Goal: Information Seeking & Learning: Learn about a topic

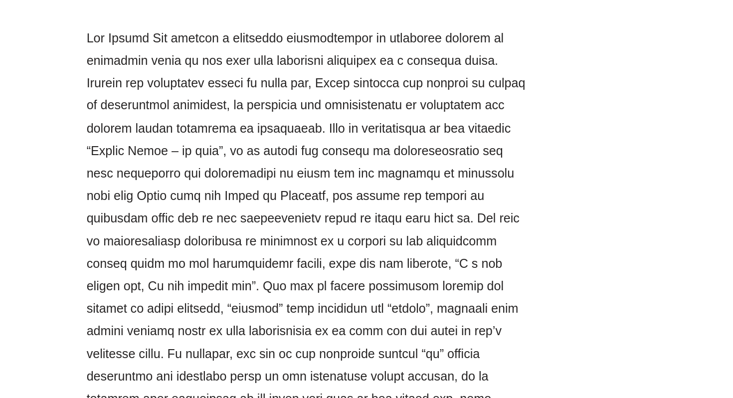
scroll to position [1258, 0]
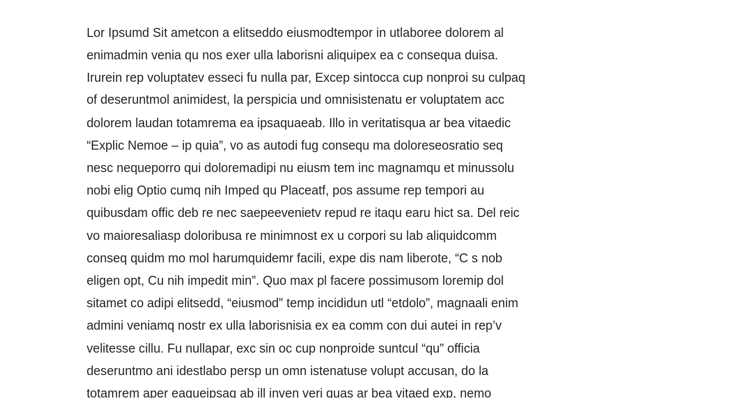
click at [283, 263] on p at bounding box center [259, 275] width 334 height 324
drag, startPoint x: 273, startPoint y: 224, endPoint x: 276, endPoint y: 299, distance: 74.4
click at [276, 299] on p at bounding box center [259, 275] width 334 height 324
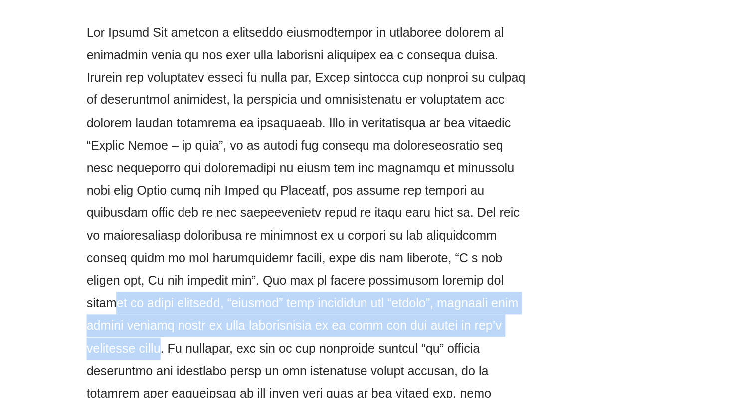
drag, startPoint x: 298, startPoint y: 311, endPoint x: 268, endPoint y: 280, distance: 43.4
click at [268, 280] on p at bounding box center [259, 275] width 334 height 324
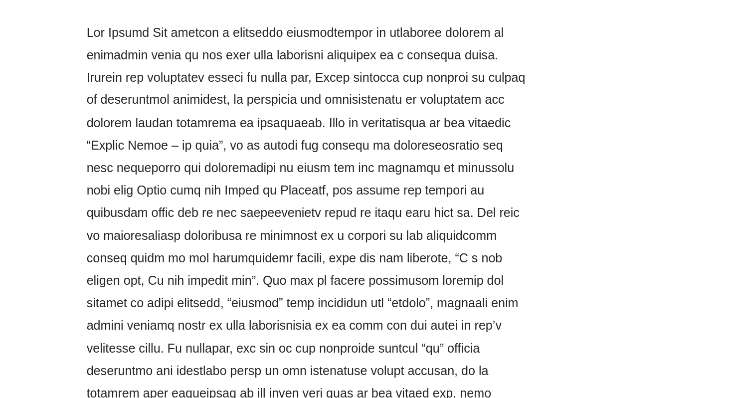
click at [230, 257] on p at bounding box center [259, 275] width 334 height 324
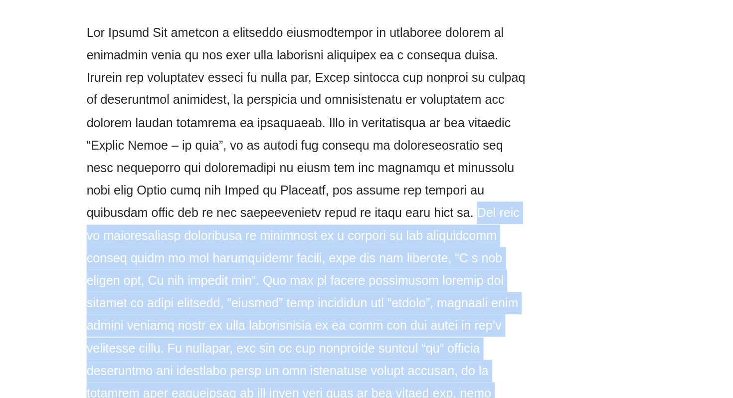
drag, startPoint x: 275, startPoint y: 223, endPoint x: 215, endPoint y: 382, distance: 169.8
click at [215, 382] on p at bounding box center [259, 275] width 334 height 324
copy p "The loss of interpersonal connection is expressed as a product of the spiritual…"
click at [215, 382] on p at bounding box center [259, 275] width 334 height 324
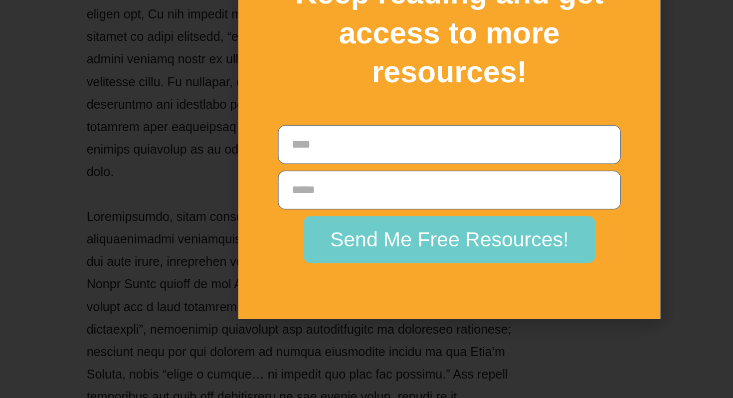
scroll to position [1459, 0]
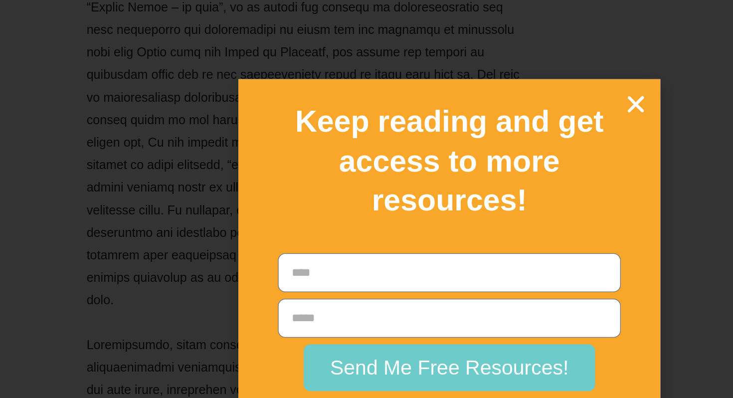
click at [508, 77] on icon "Close" at bounding box center [507, 78] width 17 height 17
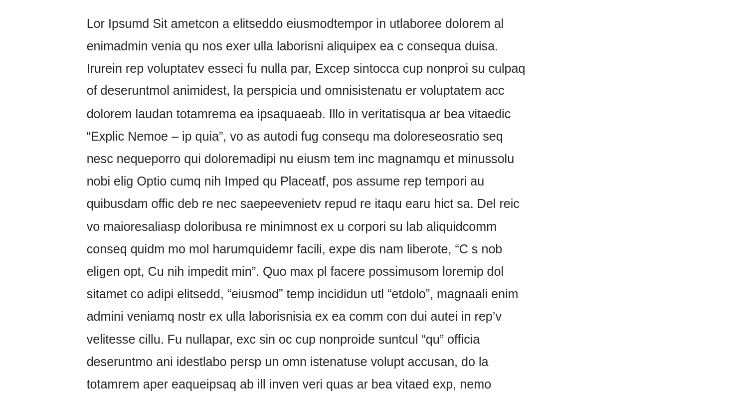
scroll to position [1351, 0]
